Goal: Participate in discussion: Participate in discussion

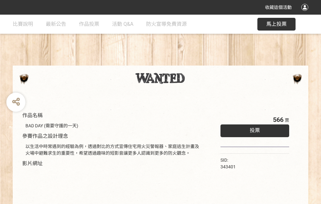
click at [306, 13] on div "收藏這個活動" at bounding box center [160, 7] width 321 height 15
click at [199, 63] on div "作品名稱 BAD DAY (需要守護的一天) 參賽作品之設計理念 以生活中時常遇到的經驗為例，透過對比的方式宣傳住宅用火災警報器、家庭逃生計畫及火場中避難求生…" at bounding box center [160, 149] width 321 height 268
click at [253, 129] on span "投票" at bounding box center [255, 130] width 10 height 6
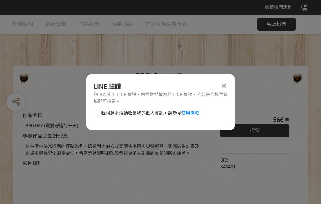
click at [96, 112] on div at bounding box center [97, 113] width 6 height 6
checkbox input "true"
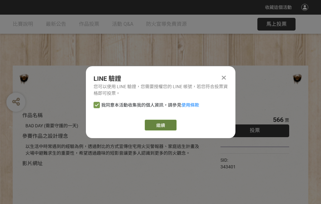
click at [160, 125] on link "繼續" at bounding box center [161, 125] width 32 height 11
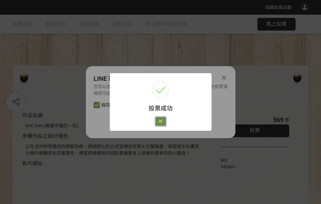
click at [159, 120] on button "好" at bounding box center [161, 121] width 10 height 9
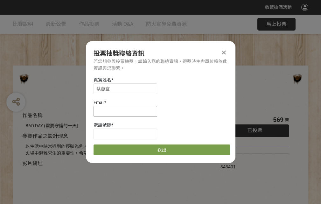
click at [127, 111] on input at bounding box center [126, 111] width 64 height 11
type input "[EMAIL_ADDRESS][DOMAIN_NAME]"
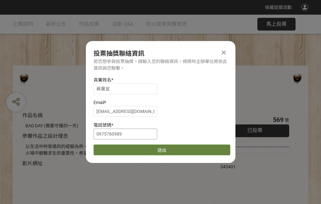
type input "0975760989"
click at [112, 148] on button "送出" at bounding box center [162, 149] width 137 height 11
